Goal: Task Accomplishment & Management: Manage account settings

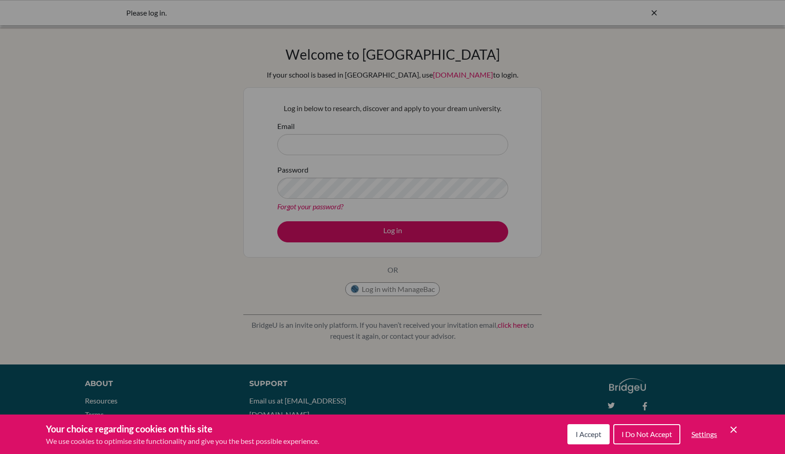
click at [729, 429] on icon "Cookie Control Close Icon" at bounding box center [733, 429] width 11 height 11
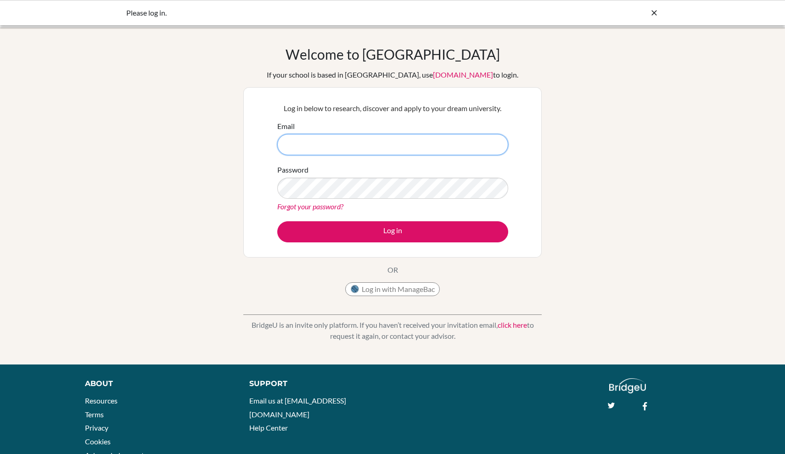
click at [434, 144] on input "Email" at bounding box center [392, 144] width 231 height 21
type input "[EMAIL_ADDRESS][DOMAIN_NAME]"
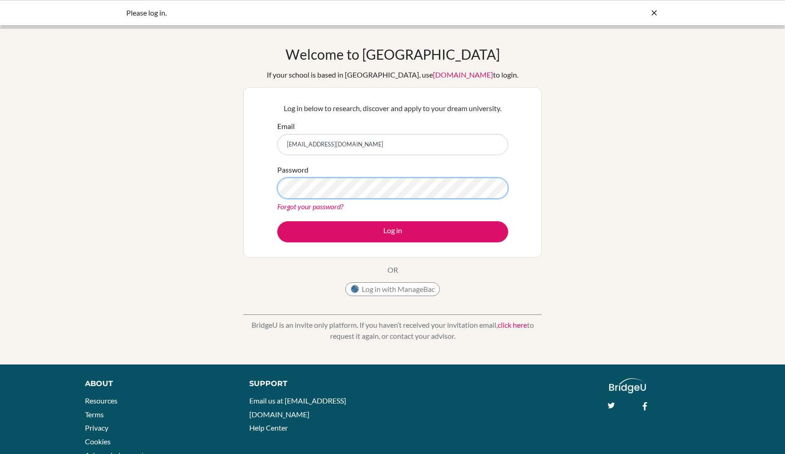
click at [393, 231] on button "Log in" at bounding box center [392, 231] width 231 height 21
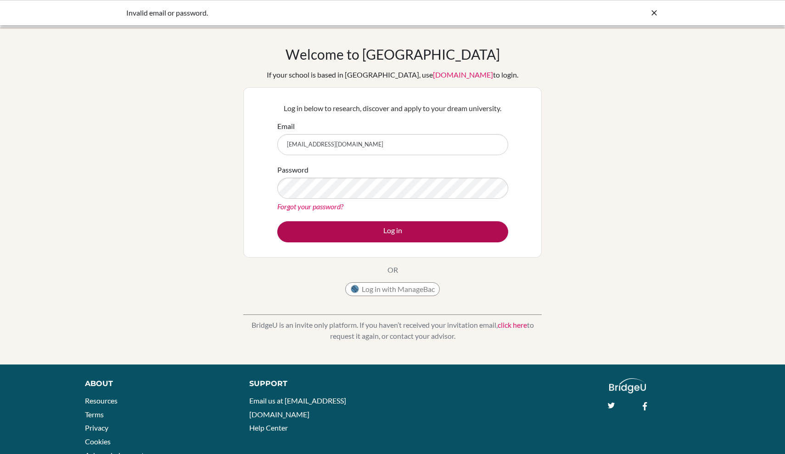
click at [420, 230] on button "Log in" at bounding box center [392, 231] width 231 height 21
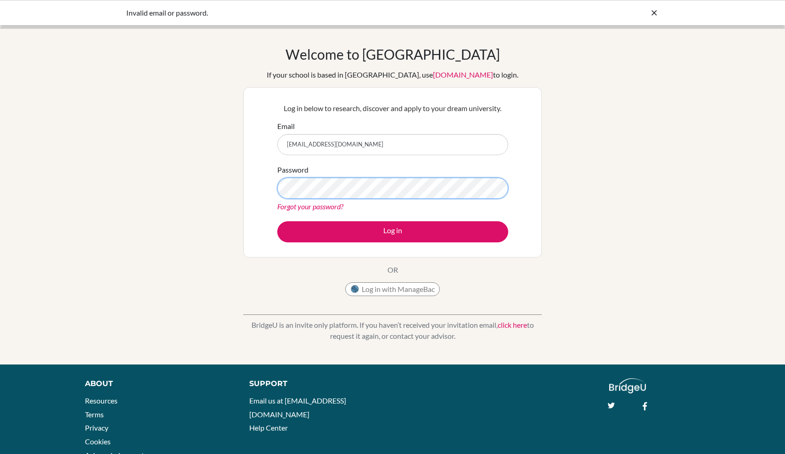
click at [393, 231] on button "Log in" at bounding box center [392, 231] width 231 height 21
click at [334, 207] on link "Forgot your password?" at bounding box center [310, 206] width 66 height 9
click at [393, 231] on button "Log in" at bounding box center [392, 231] width 231 height 21
click at [331, 208] on link "Forgot your password?" at bounding box center [310, 206] width 66 height 9
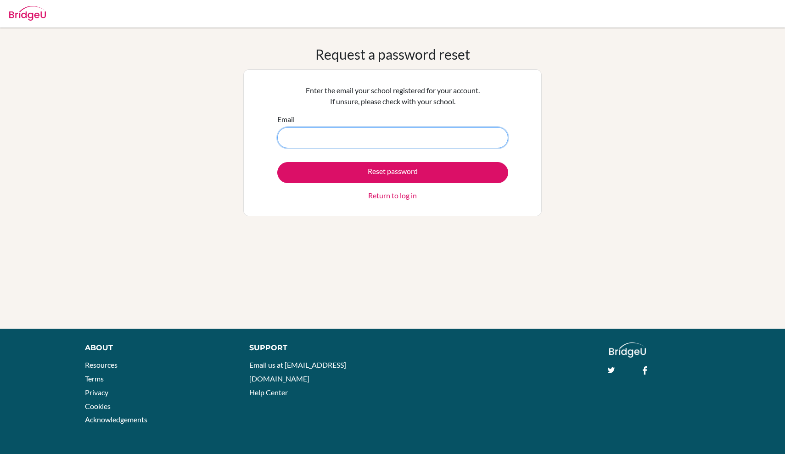
type input "[EMAIL_ADDRESS][DOMAIN_NAME]"
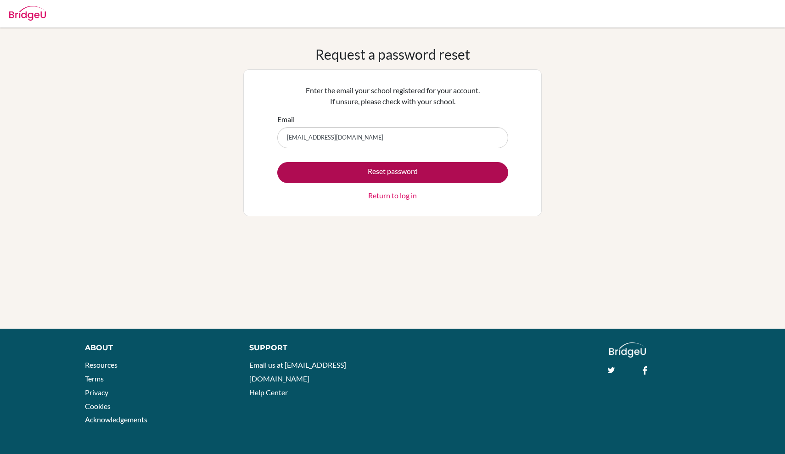
click at [373, 177] on button "Reset password" at bounding box center [392, 172] width 231 height 21
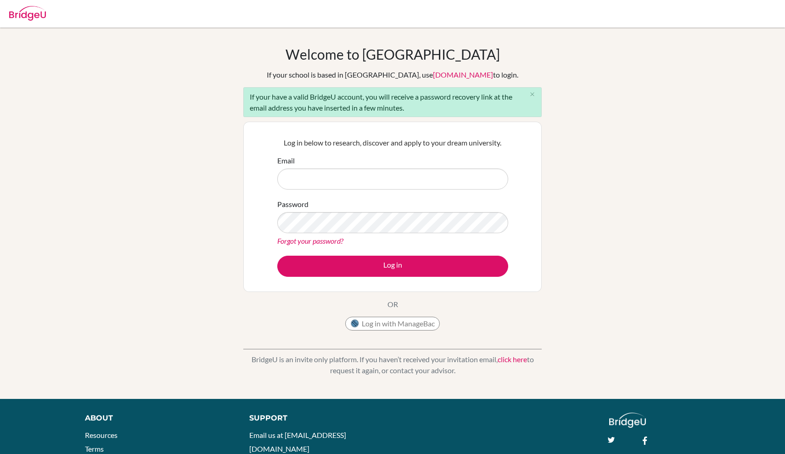
drag, startPoint x: 290, startPoint y: 73, endPoint x: 432, endPoint y: 113, distance: 147.4
click at [432, 113] on div "Welcome to BridgeU If your school is based in China, use app.bridge-u.com.cn to…" at bounding box center [392, 190] width 298 height 289
click at [184, 185] on div "Welcome to BridgeU If your school is based in China, use app.bridge-u.com.cn to…" at bounding box center [392, 213] width 785 height 335
click at [362, 177] on input "Email" at bounding box center [392, 178] width 231 height 21
paste input "[EMAIL_ADDRESS][DOMAIN_NAME]"
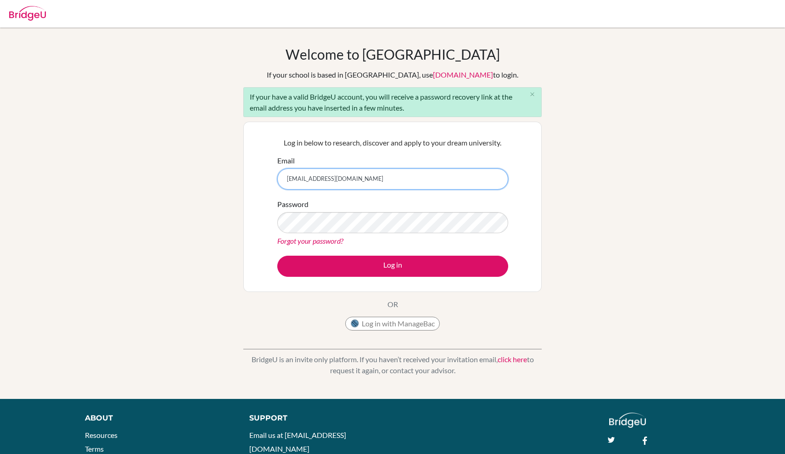
type input "[EMAIL_ADDRESS][DOMAIN_NAME]"
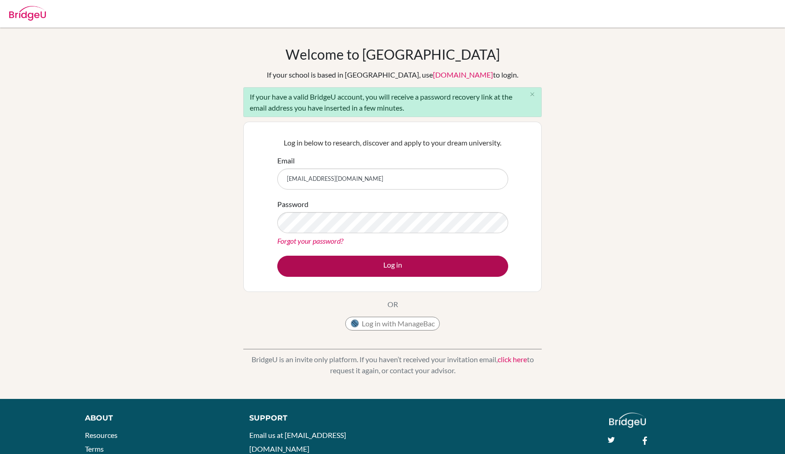
click at [445, 276] on button "Log in" at bounding box center [392, 266] width 231 height 21
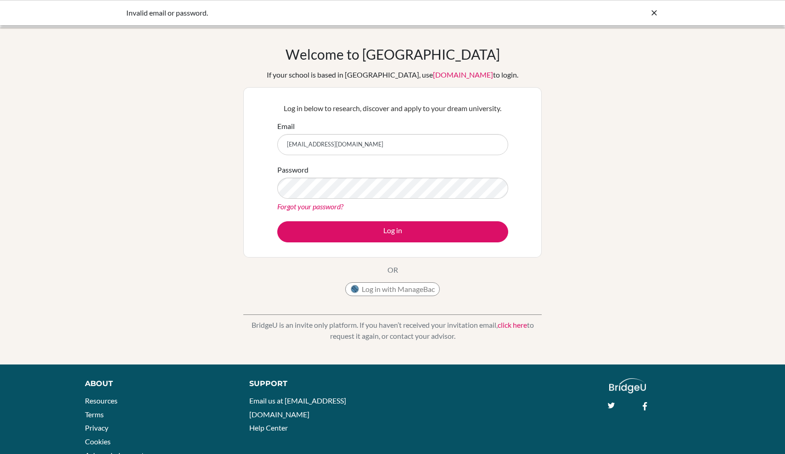
click at [462, 174] on div "Password Forgot your password?" at bounding box center [392, 188] width 231 height 48
click at [322, 208] on link "Forgot your password?" at bounding box center [310, 206] width 66 height 9
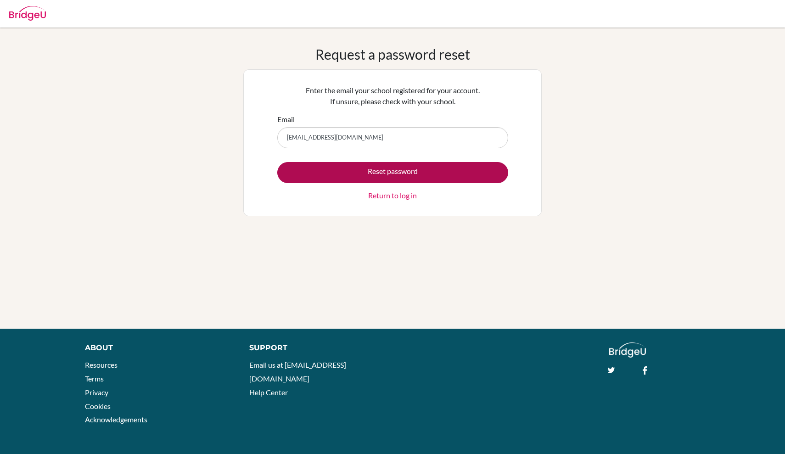
type input "[EMAIL_ADDRESS][DOMAIN_NAME]"
click at [405, 171] on button "Reset password" at bounding box center [392, 172] width 231 height 21
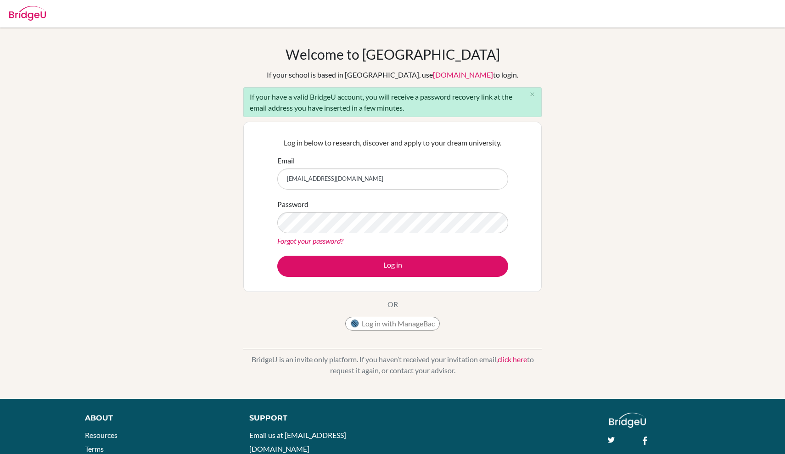
type input "[EMAIL_ADDRESS][DOMAIN_NAME]"
click at [393, 266] on button "Log in" at bounding box center [392, 266] width 231 height 21
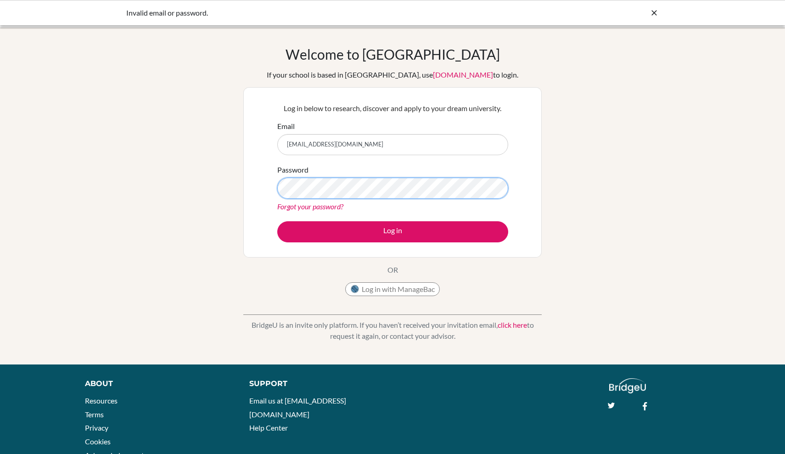
click at [393, 231] on button "Log in" at bounding box center [392, 231] width 231 height 21
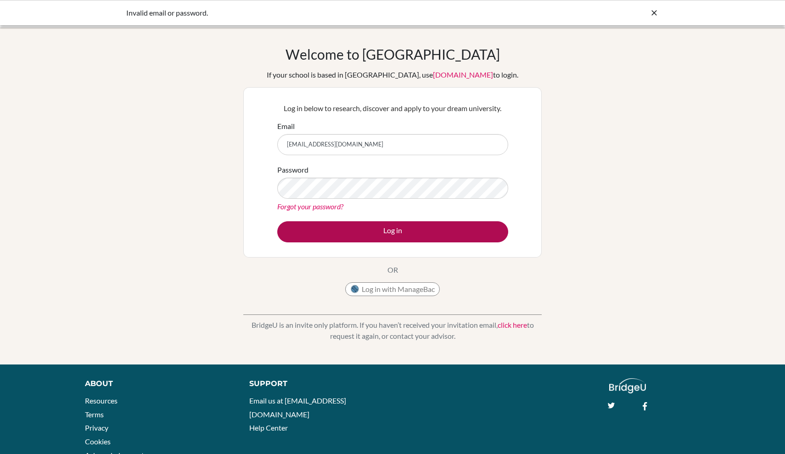
click at [461, 230] on button "Log in" at bounding box center [392, 231] width 231 height 21
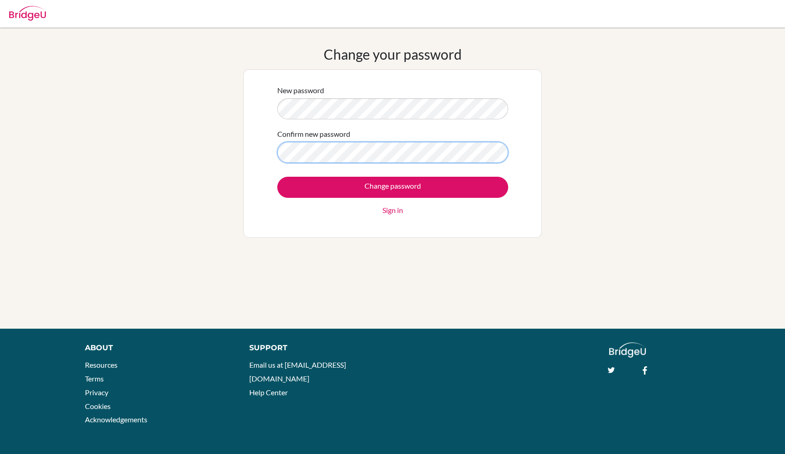
click at [393, 187] on input "Change password" at bounding box center [392, 187] width 231 height 21
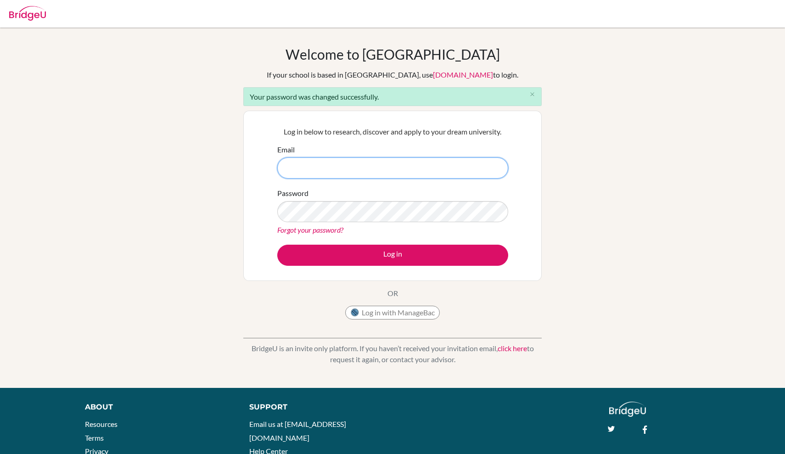
click at [363, 164] on input "Email" at bounding box center [392, 167] width 231 height 21
paste input "atsai28_student@ivycollegiate.org"
type input "atsai28_student@ivycollegiate.org"
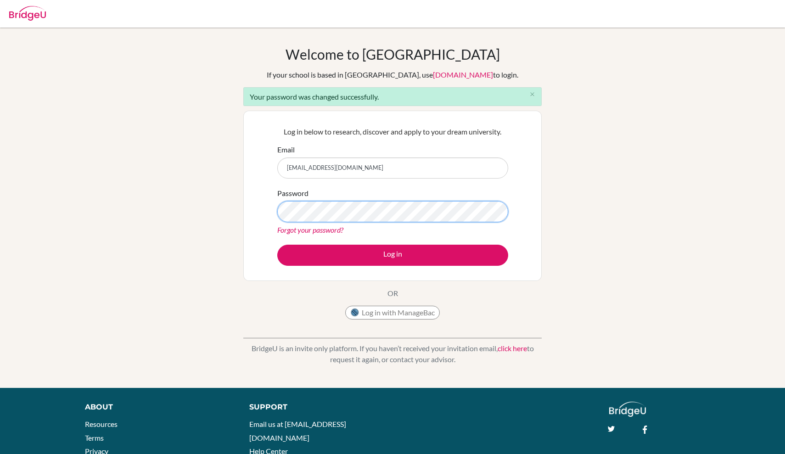
click at [393, 255] on button "Log in" at bounding box center [392, 255] width 231 height 21
